Goal: Navigation & Orientation: Find specific page/section

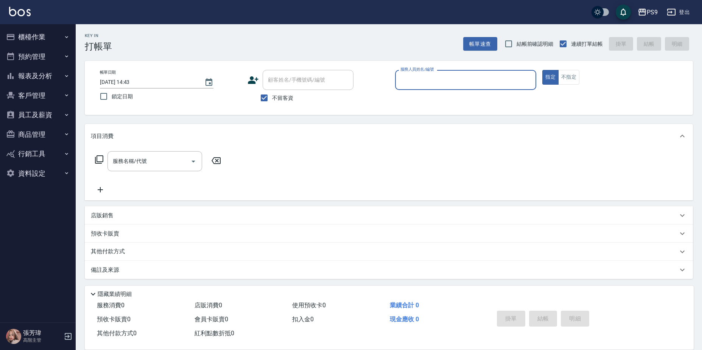
scroll to position [2, 0]
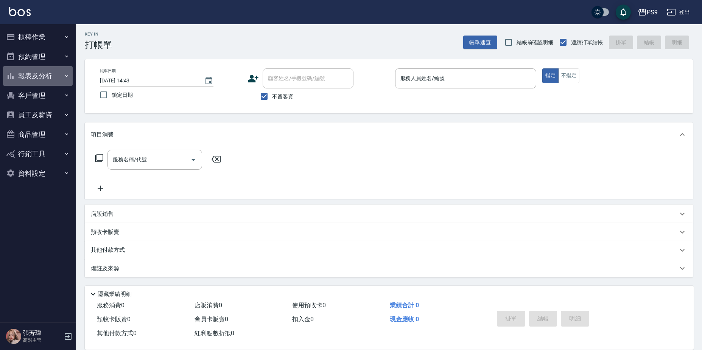
click at [49, 73] on button "報表及分析" at bounding box center [38, 76] width 70 height 20
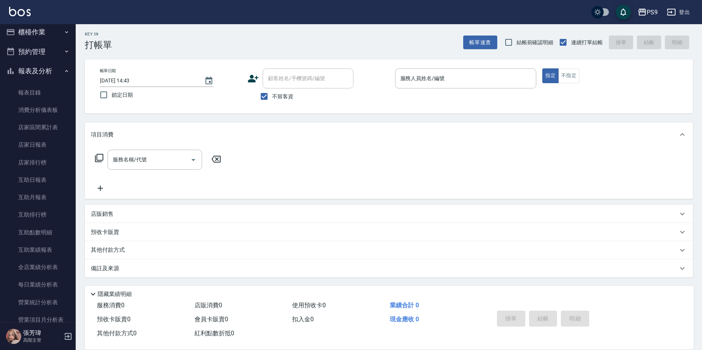
scroll to position [0, 0]
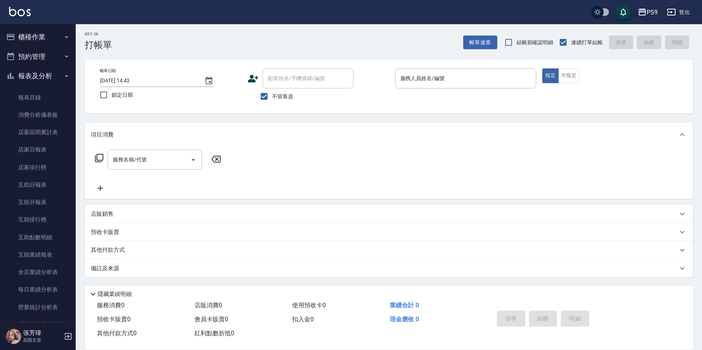
click at [51, 76] on button "報表及分析" at bounding box center [38, 76] width 70 height 20
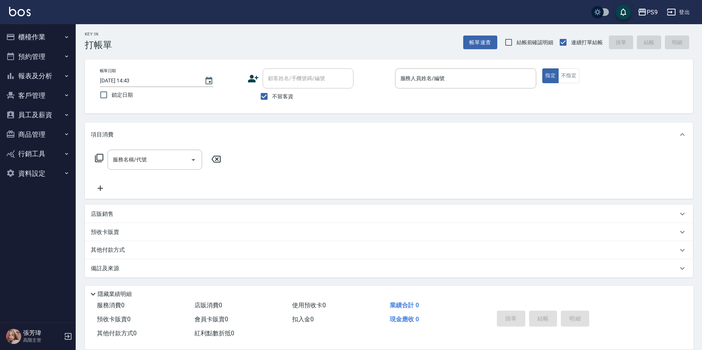
click at [38, 94] on button "客戶管理" at bounding box center [38, 96] width 70 height 20
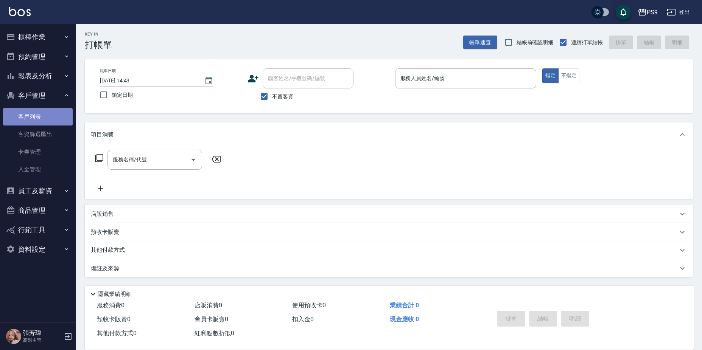
click at [37, 115] on link "客戶列表" at bounding box center [38, 116] width 70 height 17
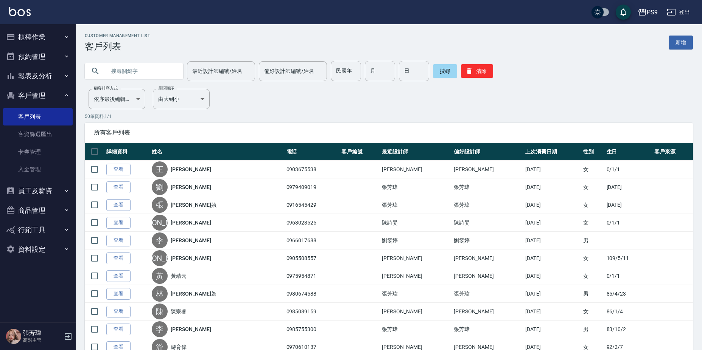
click at [128, 78] on input "text" at bounding box center [141, 71] width 71 height 20
click at [129, 79] on input "text" at bounding box center [141, 71] width 71 height 20
click at [16, 43] on button "櫃檯作業" at bounding box center [38, 37] width 70 height 20
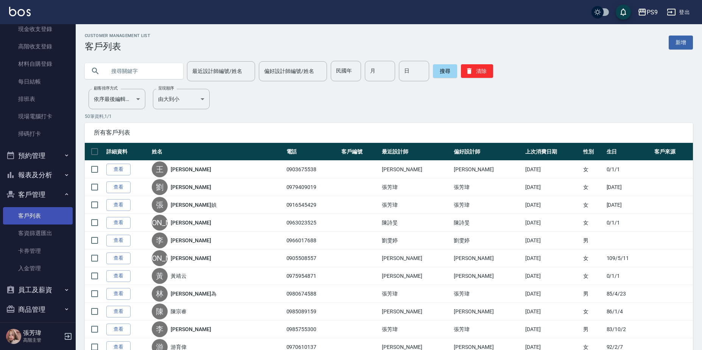
scroll to position [48, 0]
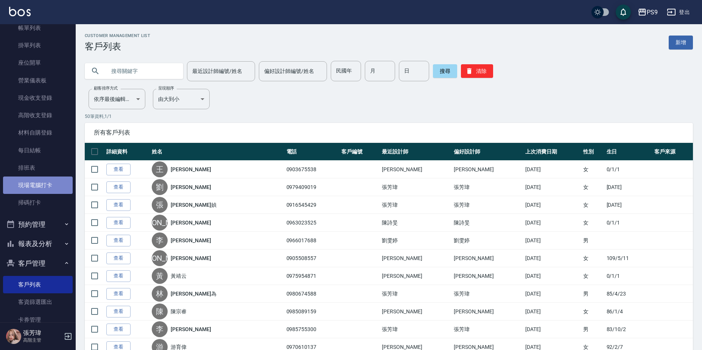
click at [47, 182] on link "現場電腦打卡" at bounding box center [38, 185] width 70 height 17
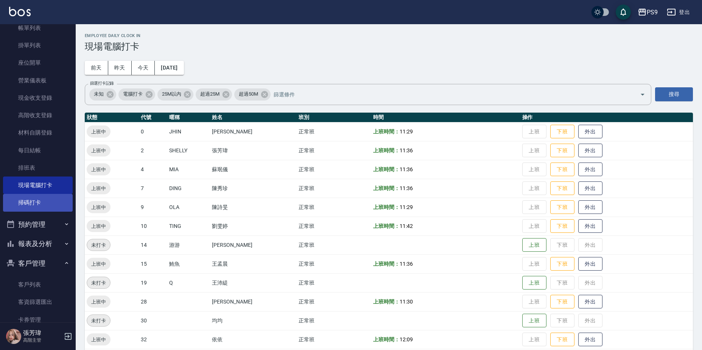
click at [20, 201] on link "掃碼打卡" at bounding box center [38, 202] width 70 height 17
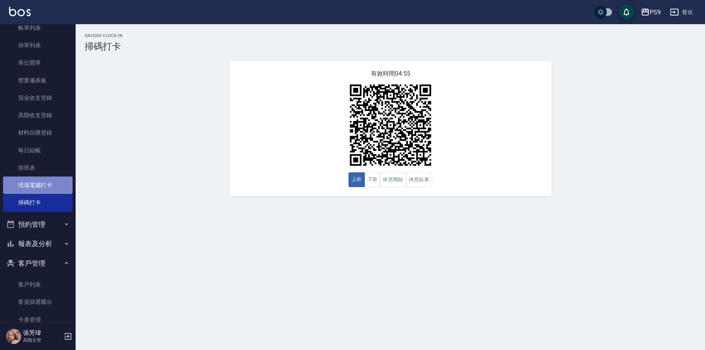
click at [40, 185] on link "現場電腦打卡" at bounding box center [38, 185] width 70 height 17
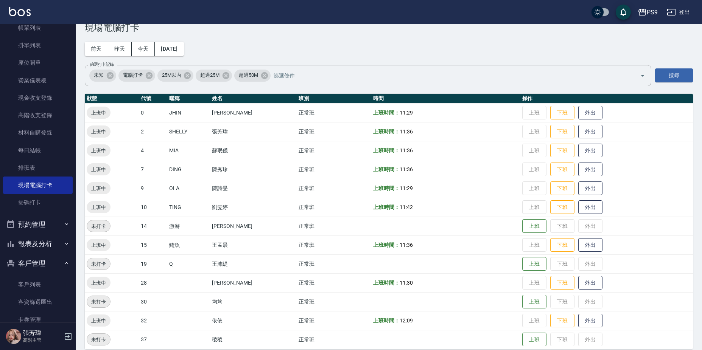
scroll to position [27, 0]
